Goal: Task Accomplishment & Management: Manage account settings

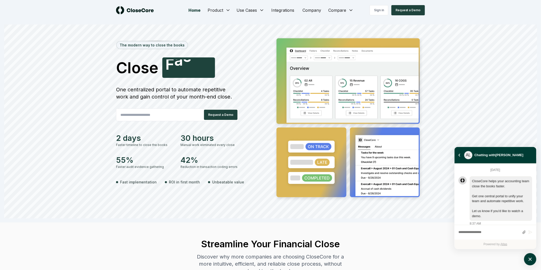
scroll to position [1362, 0]
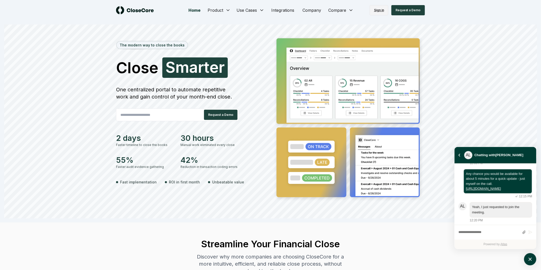
click at [378, 7] on link "Sign in" at bounding box center [378, 10] width 19 height 10
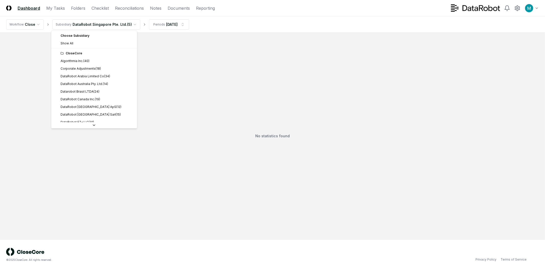
click at [107, 21] on html "CloseCore Dashboard My Tasks Folders Checklist Reconciliations Notes Documents …" at bounding box center [272, 135] width 545 height 270
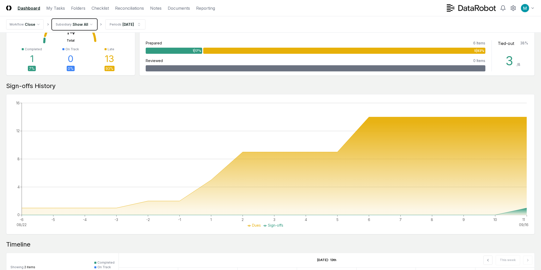
scroll to position [289, 0]
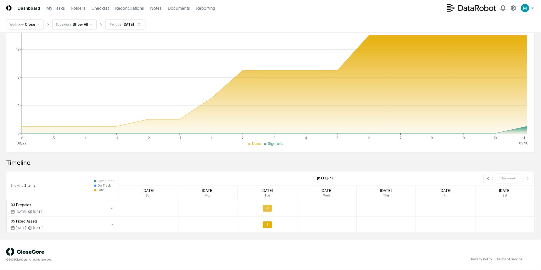
click at [268, 210] on div "4" at bounding box center [267, 208] width 9 height 7
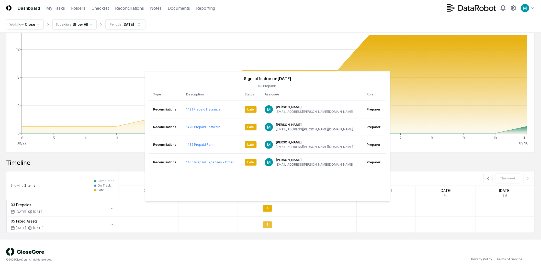
click at [271, 229] on div "1" at bounding box center [267, 225] width 59 height 12
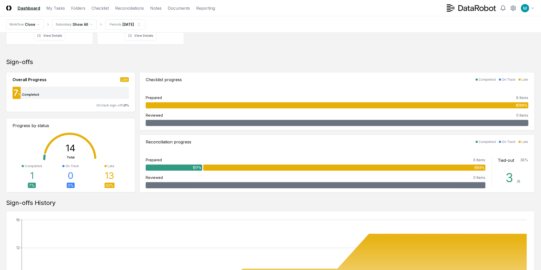
scroll to position [0, 0]
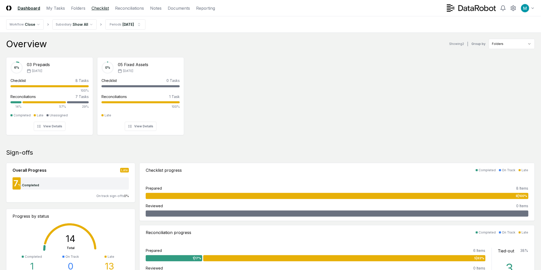
click at [104, 9] on link "Checklist" at bounding box center [99, 8] width 17 height 6
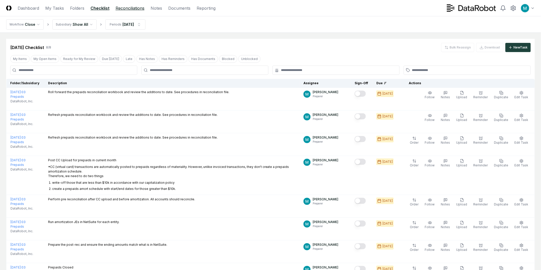
click at [137, 8] on link "Reconciliations" at bounding box center [129, 8] width 29 height 6
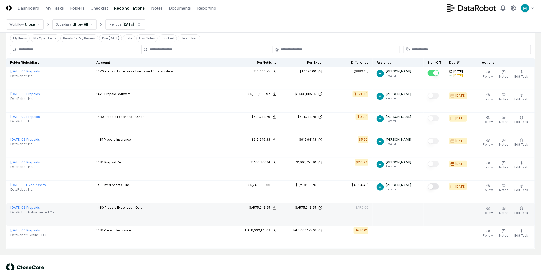
scroll to position [28, 0]
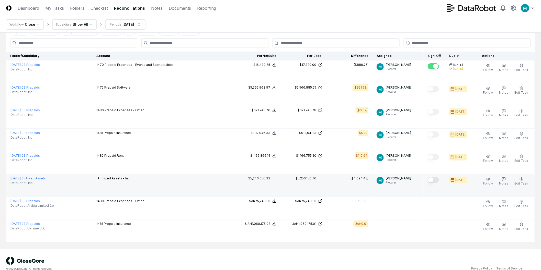
click at [100, 180] on icon "button" at bounding box center [98, 178] width 4 height 4
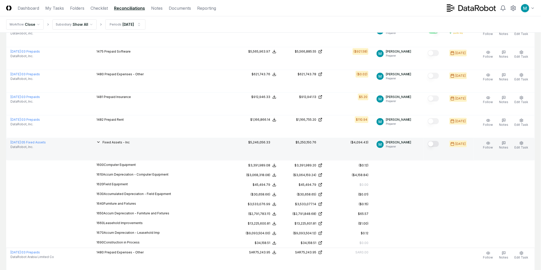
scroll to position [57, 0]
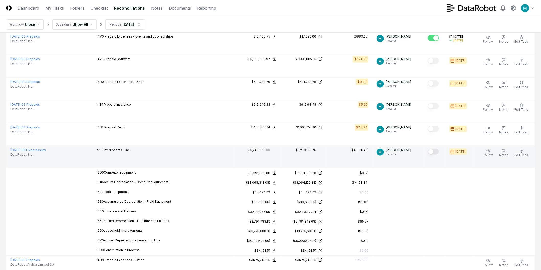
click at [100, 149] on icon "button" at bounding box center [98, 150] width 4 height 4
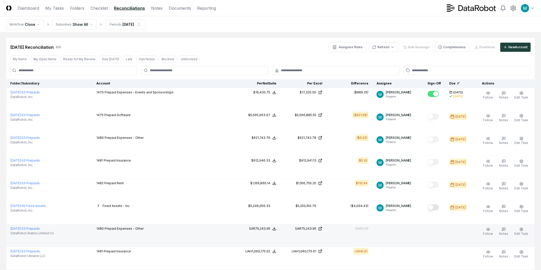
scroll to position [0, 0]
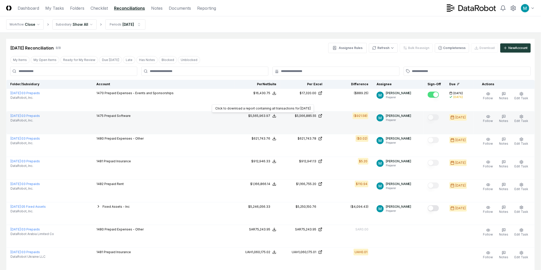
click at [276, 115] on icon at bounding box center [274, 116] width 4 height 4
click at [281, 148] on button "Download .xlsx" at bounding box center [274, 146] width 36 height 9
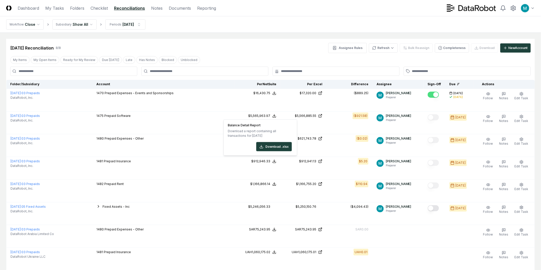
click at [305, 54] on div "Aug 2025 Reconciliation 8 / 8 Assignee Rules Refresh Bulk Reassign Completeness…" at bounding box center [270, 155] width 528 height 232
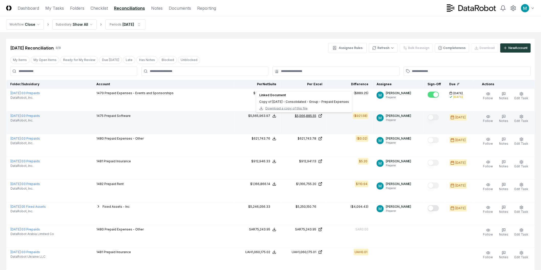
click at [322, 115] on icon at bounding box center [320, 116] width 4 height 4
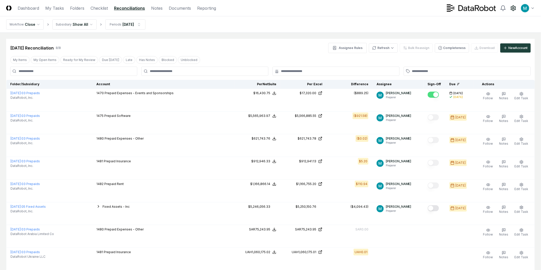
click at [514, 9] on icon at bounding box center [513, 8] width 5 height 5
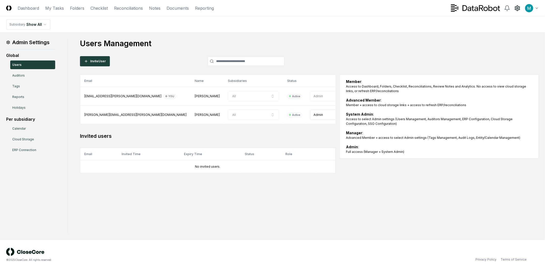
click at [172, 209] on div "Admin Settings Global Users Auditors Tags Reports Holidays Per subsidiary Calen…" at bounding box center [272, 136] width 533 height 195
click at [298, 217] on div "Admin Settings Global Users Auditors Tags Reports Holidays Per subsidiary Calen…" at bounding box center [272, 136] width 533 height 195
click at [310, 213] on div "Admin Settings Global Users Auditors Tags Reports Holidays Per subsidiary Calen…" at bounding box center [272, 136] width 533 height 195
click at [313, 237] on main "Admin Settings Global Users Auditors Tags Reports Holidays Per subsidiary Calen…" at bounding box center [272, 136] width 545 height 207
click at [87, 62] on icon at bounding box center [86, 61] width 4 height 4
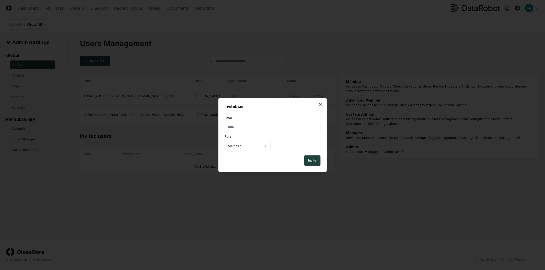
drag, startPoint x: 251, startPoint y: 126, endPoint x: 269, endPoint y: 124, distance: 18.3
click at [251, 126] on input "Email" at bounding box center [273, 127] width 96 height 9
drag, startPoint x: 252, startPoint y: 116, endPoint x: 258, endPoint y: 123, distance: 9.2
click at [252, 116] on div "Invite User Email Role Member Invite Close" at bounding box center [272, 135] width 109 height 74
click at [252, 150] on body "CloseCore Dashboard My Tasks Folders Checklist Reconciliations Notes Documents …" at bounding box center [272, 135] width 545 height 270
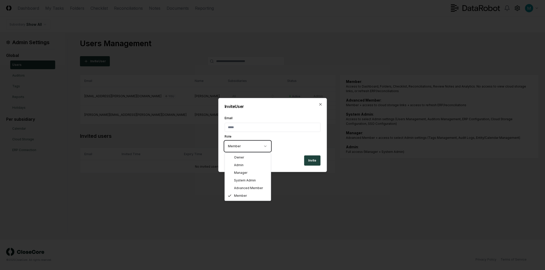
click at [252, 147] on body "CloseCore Dashboard My Tasks Folders Checklist Reconciliations Notes Documents …" at bounding box center [272, 135] width 545 height 270
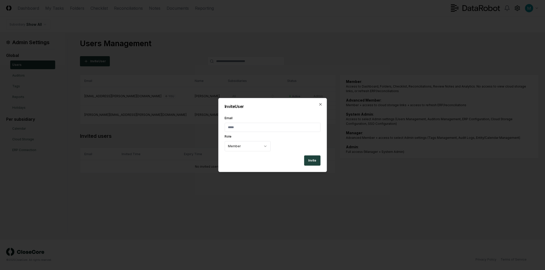
click at [254, 129] on input "Email" at bounding box center [273, 127] width 96 height 9
type input "****"
click at [261, 123] on input "Email" at bounding box center [273, 127] width 96 height 9
paste input "**********"
type input "**********"
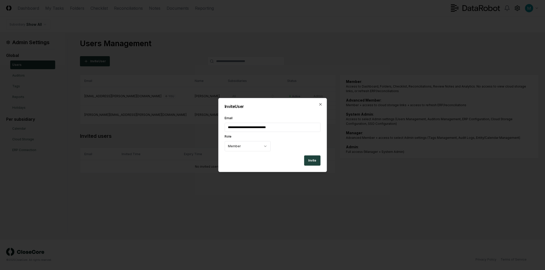
click at [265, 112] on div "**********" at bounding box center [272, 135] width 109 height 74
click at [317, 162] on button "Invite" at bounding box center [312, 161] width 16 height 10
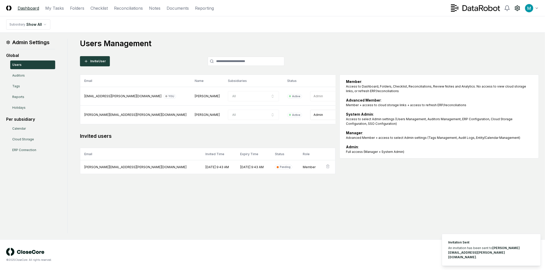
click at [29, 6] on link "Dashboard" at bounding box center [28, 8] width 21 height 6
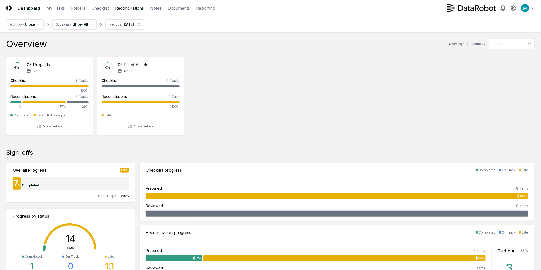
click at [126, 11] on link "Reconciliations" at bounding box center [129, 8] width 29 height 6
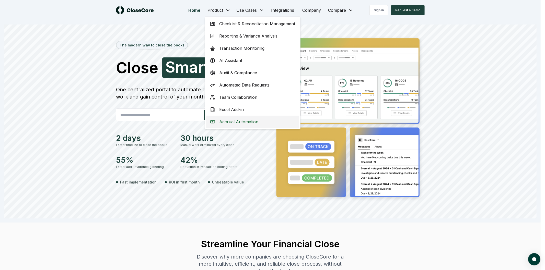
click at [251, 121] on span "Accrual Automation" at bounding box center [238, 122] width 39 height 6
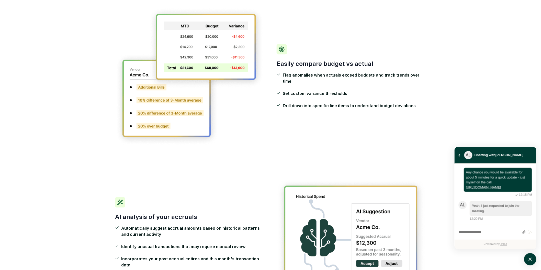
scroll to position [1337, 0]
